Goal: Navigation & Orientation: Go to known website

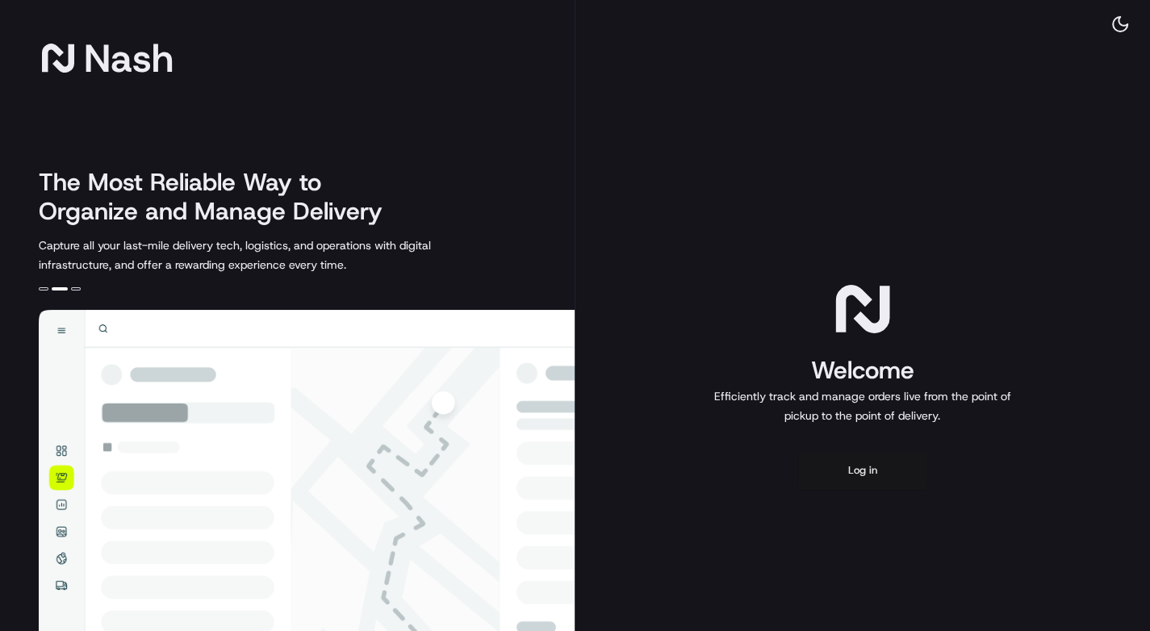
click at [882, 490] on button "Log in" at bounding box center [862, 470] width 129 height 39
